Goal: Check status

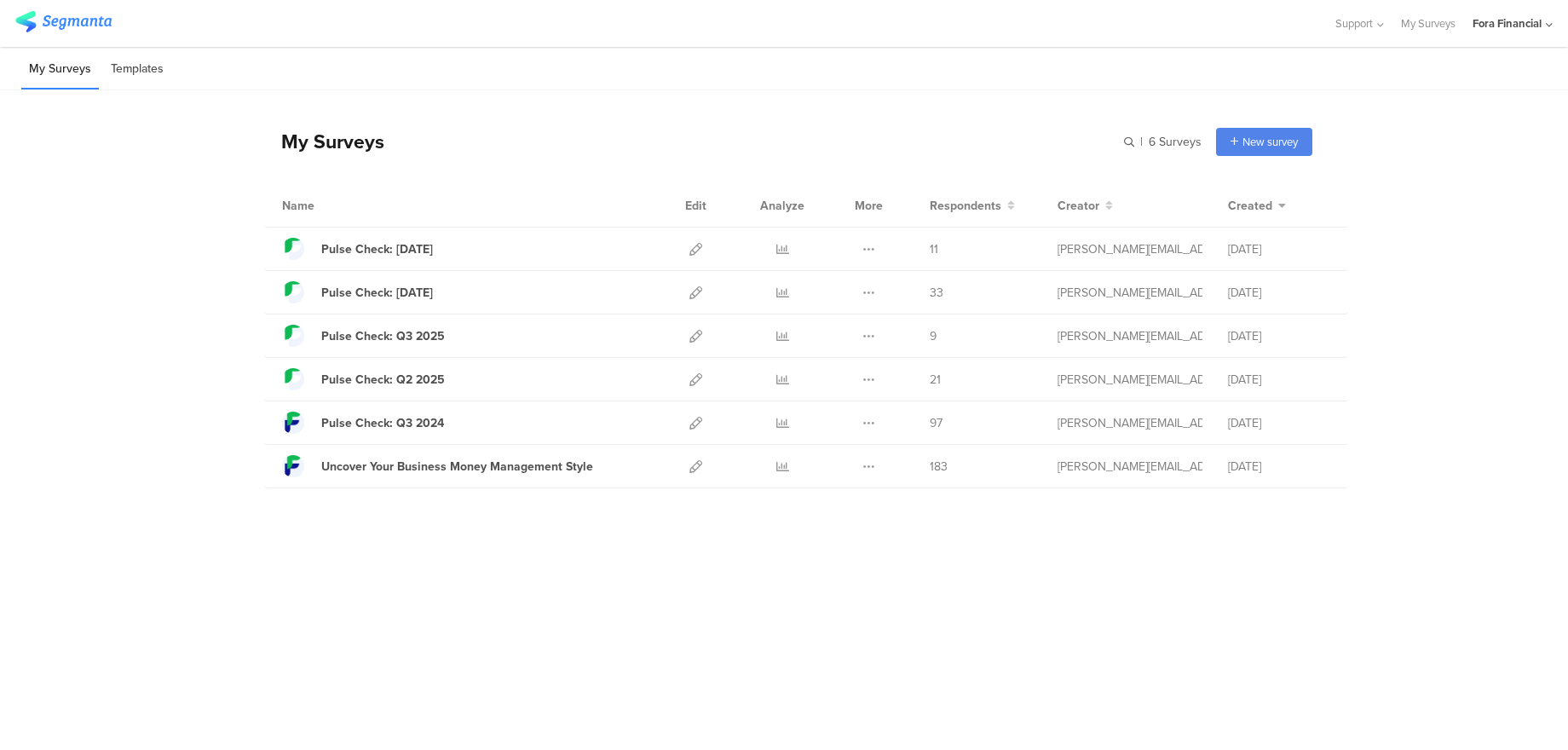
click at [125, 57] on li "Templates" at bounding box center [137, 70] width 68 height 40
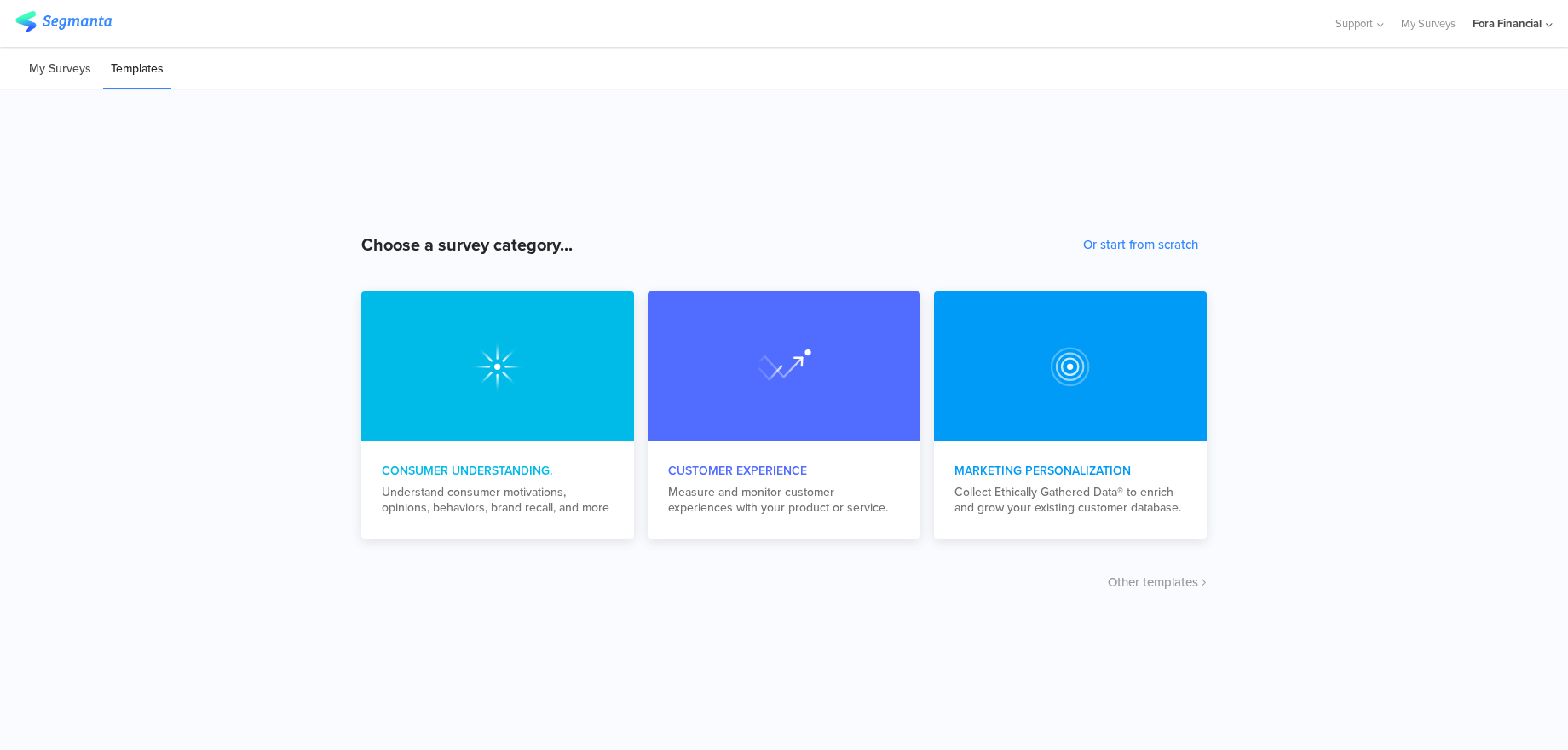
click at [62, 65] on li "My Surveys" at bounding box center [59, 70] width 77 height 40
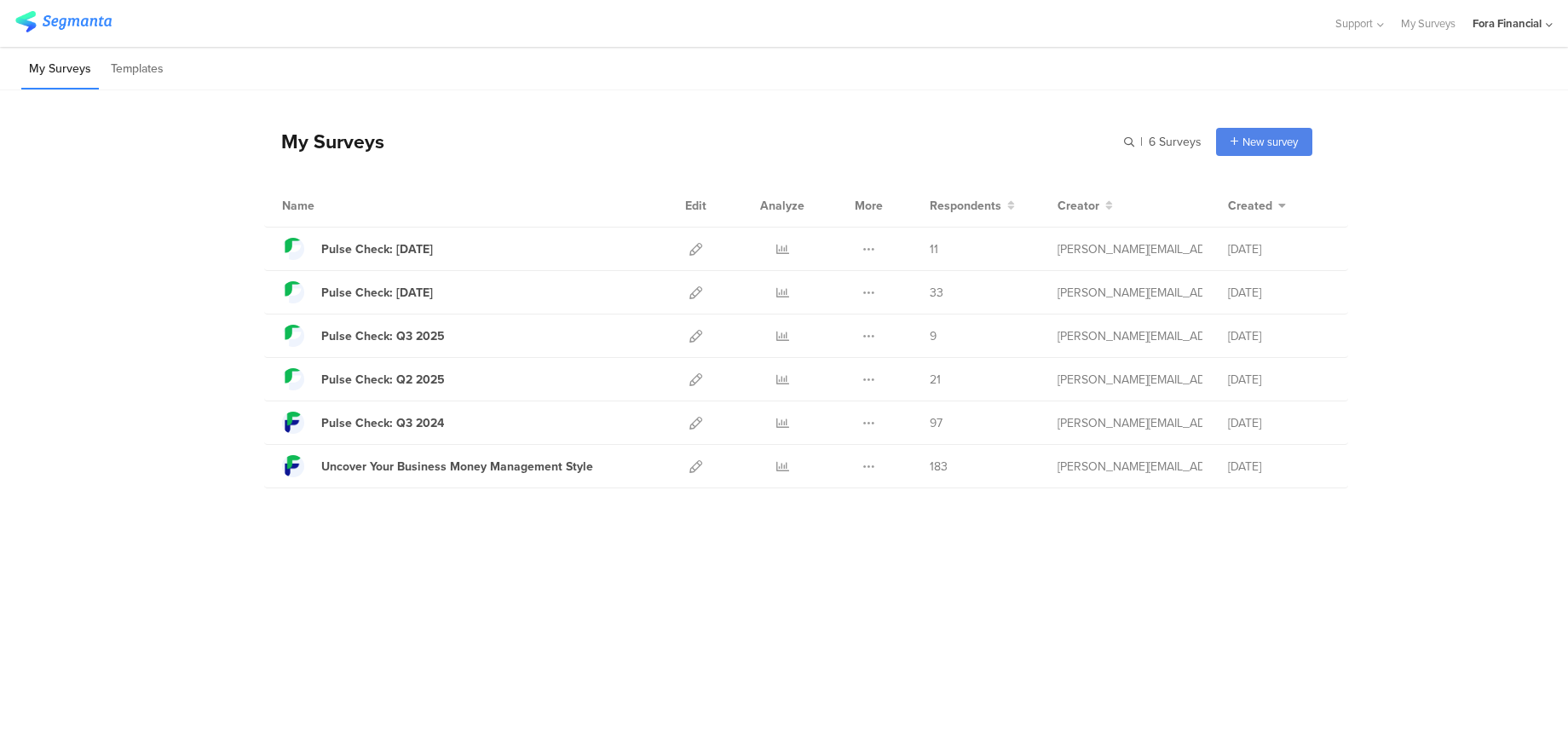
click at [953, 606] on div "My Surveys | 6 Surveys New survey Start from scratch Choose from templates Name…" at bounding box center [784, 378] width 1568 height 574
click at [397, 287] on div "Pulse Check: [DATE]" at bounding box center [377, 292] width 111 height 18
click at [782, 291] on icon at bounding box center [782, 292] width 13 height 13
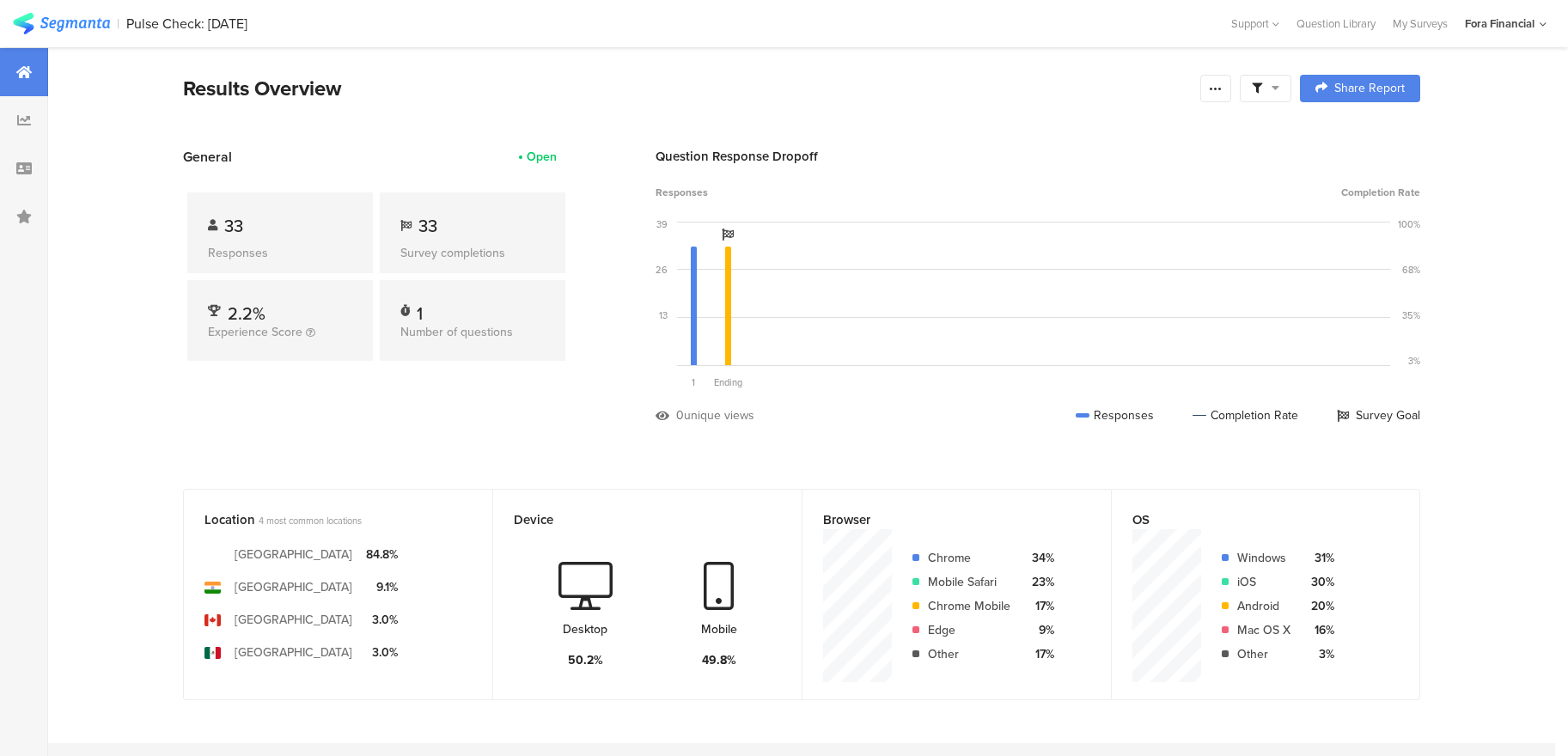
click at [424, 232] on div "33" at bounding box center [472, 225] width 145 height 25
click at [273, 324] on span "Experience Score" at bounding box center [255, 332] width 95 height 18
click at [711, 303] on div "1" at bounding box center [693, 303] width 34 height 118
